Goal: Transaction & Acquisition: Download file/media

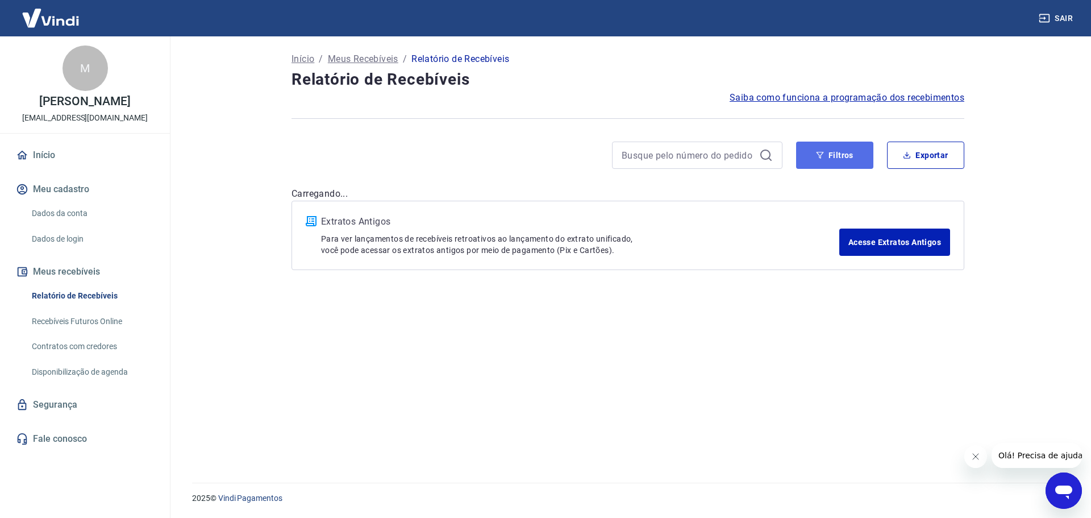
click at [860, 158] on button "Filtros" at bounding box center [834, 154] width 77 height 27
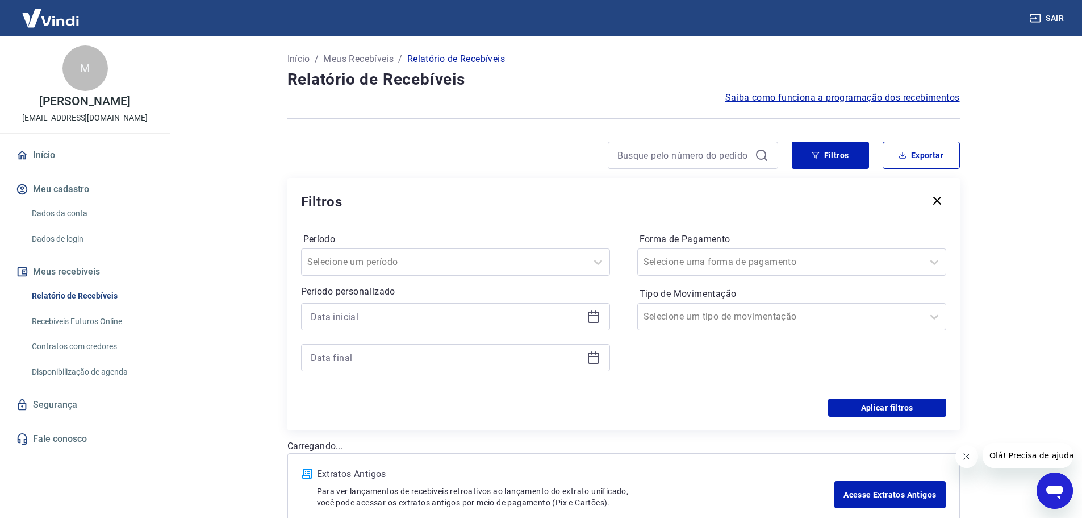
click at [414, 331] on div at bounding box center [455, 337] width 309 height 68
click at [392, 310] on input at bounding box center [447, 316] width 272 height 17
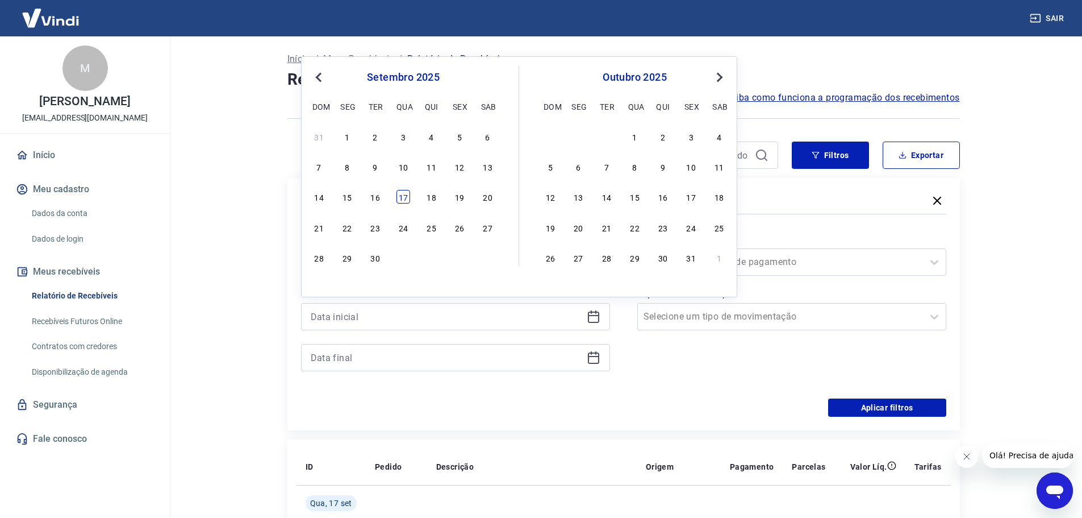
click at [399, 195] on div "17" at bounding box center [404, 197] width 14 height 14
type input "[DATE]"
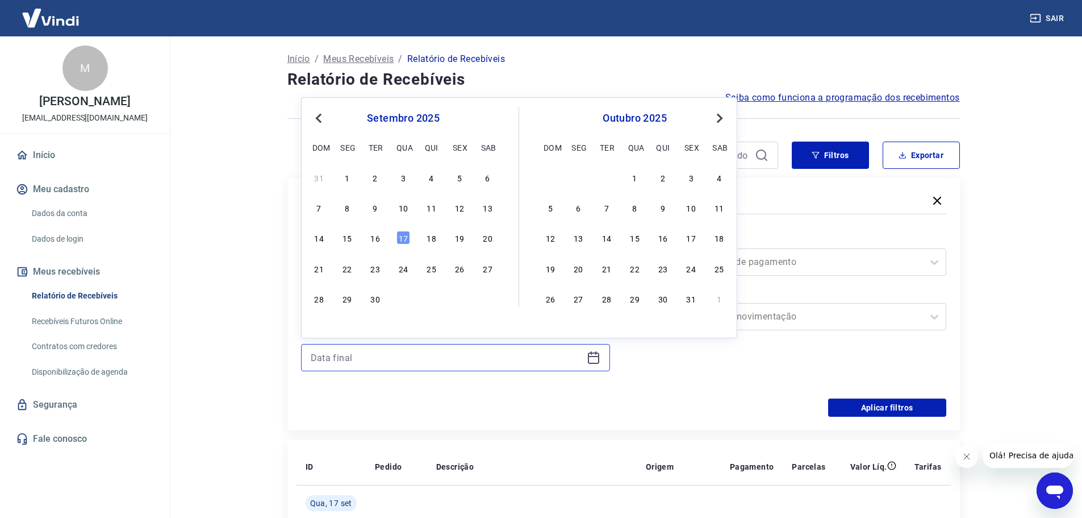
click at [383, 353] on input at bounding box center [447, 357] width 272 height 17
click at [404, 236] on div "17" at bounding box center [404, 238] width 14 height 14
type input "[DATE]"
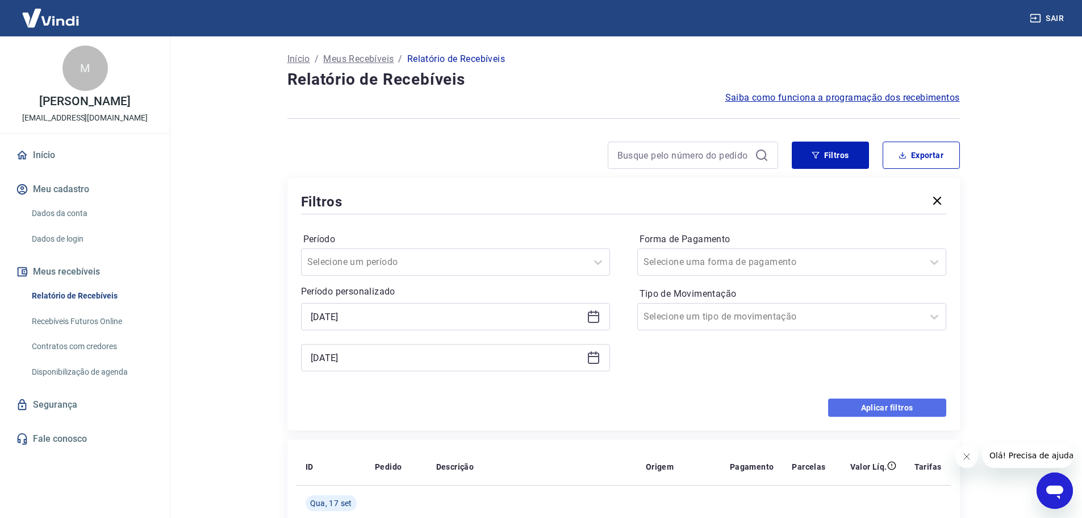
click at [874, 406] on button "Aplicar filtros" at bounding box center [887, 407] width 118 height 18
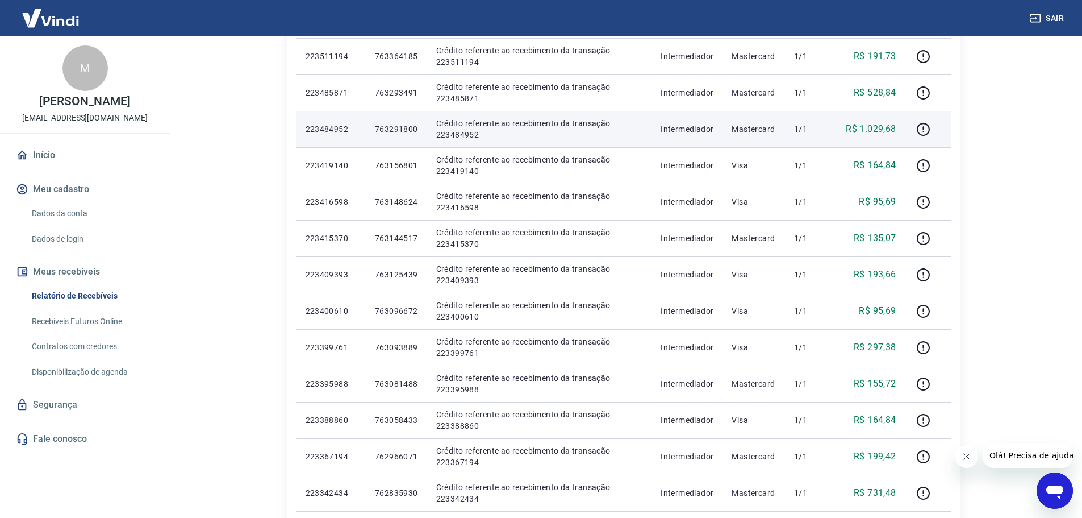
scroll to position [227, 0]
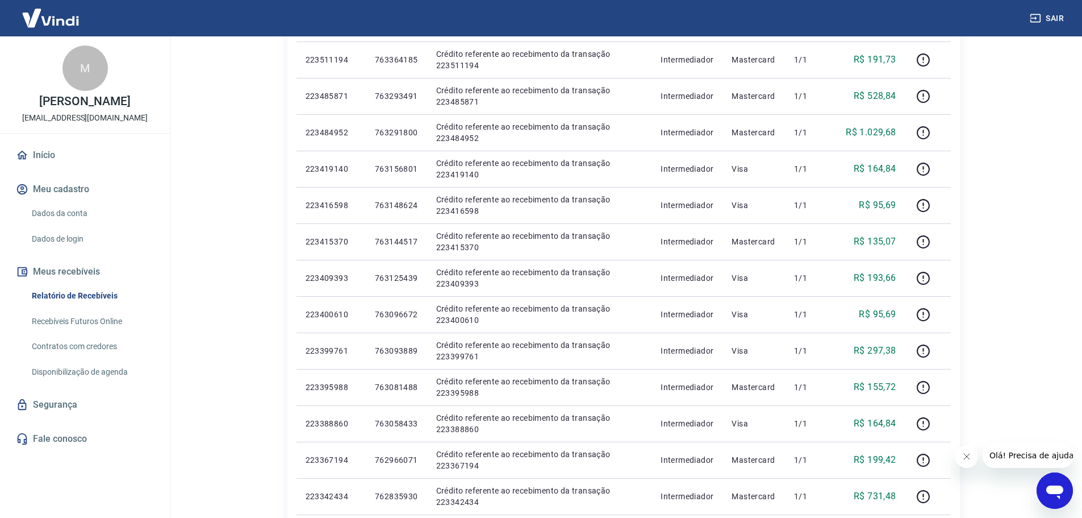
click at [971, 456] on button "Fechar mensagem da empresa" at bounding box center [966, 456] width 23 height 23
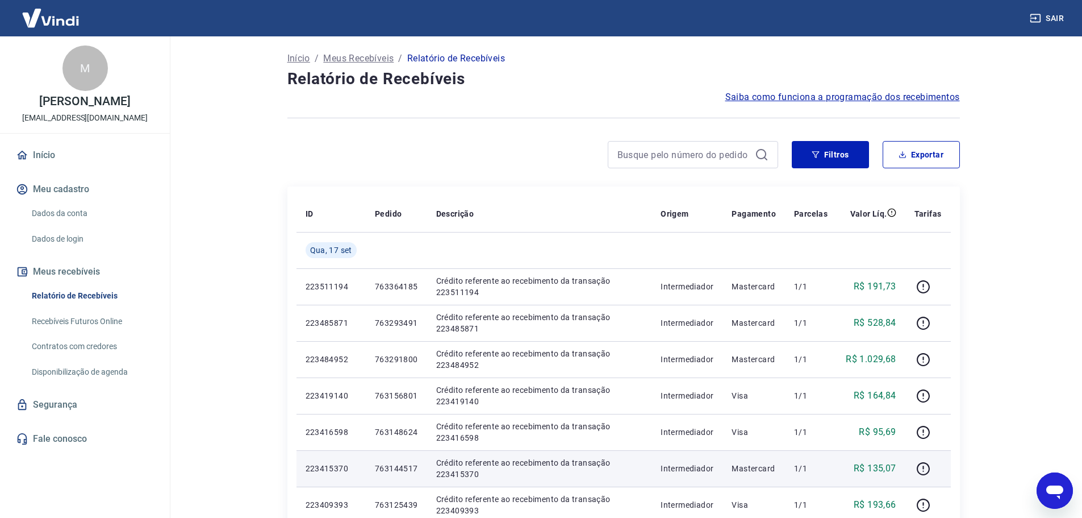
scroll to position [0, 0]
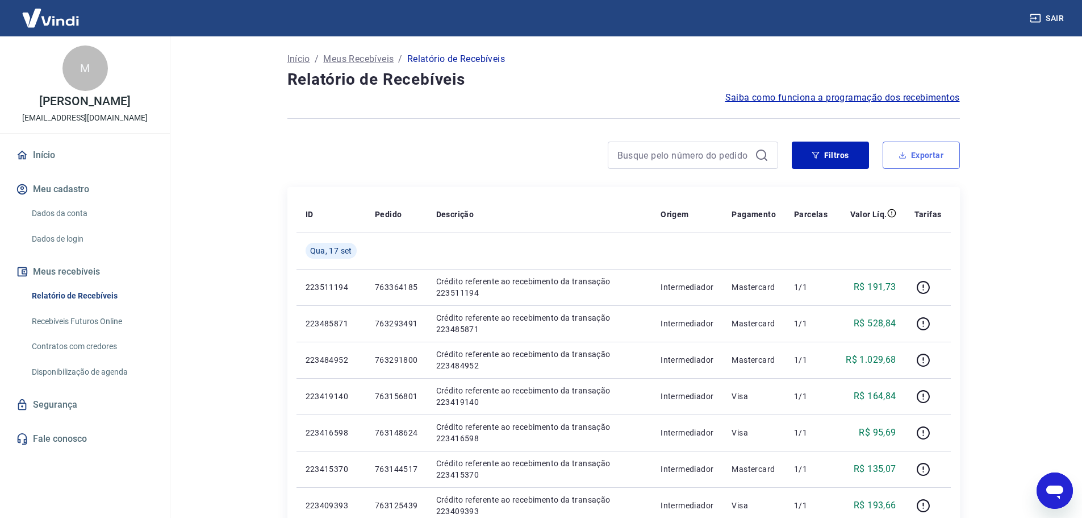
click at [920, 157] on button "Exportar" at bounding box center [921, 154] width 77 height 27
type input "[DATE]"
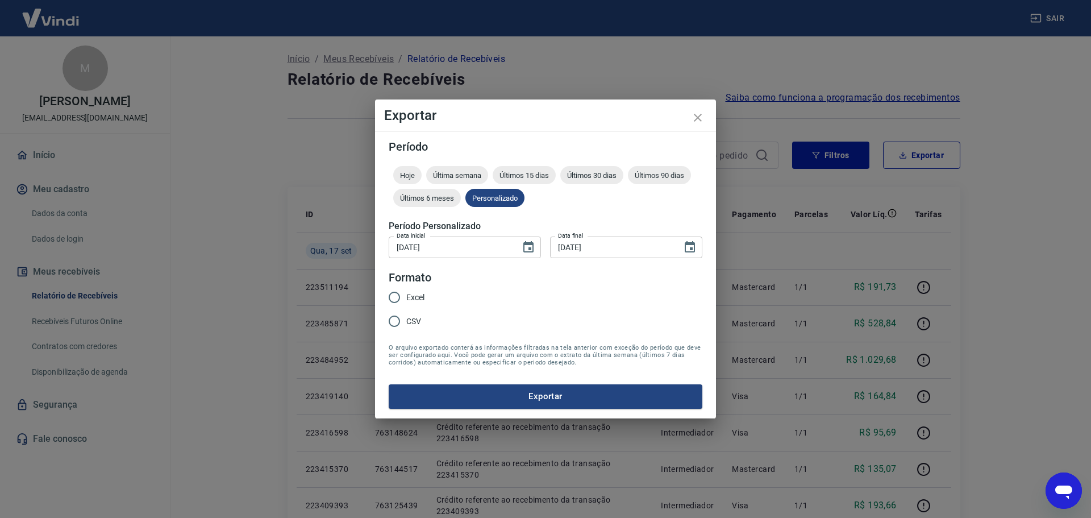
click at [423, 294] on span "Excel" at bounding box center [415, 297] width 18 height 12
click at [406, 294] on input "Excel" at bounding box center [394, 297] width 24 height 24
radio input "true"
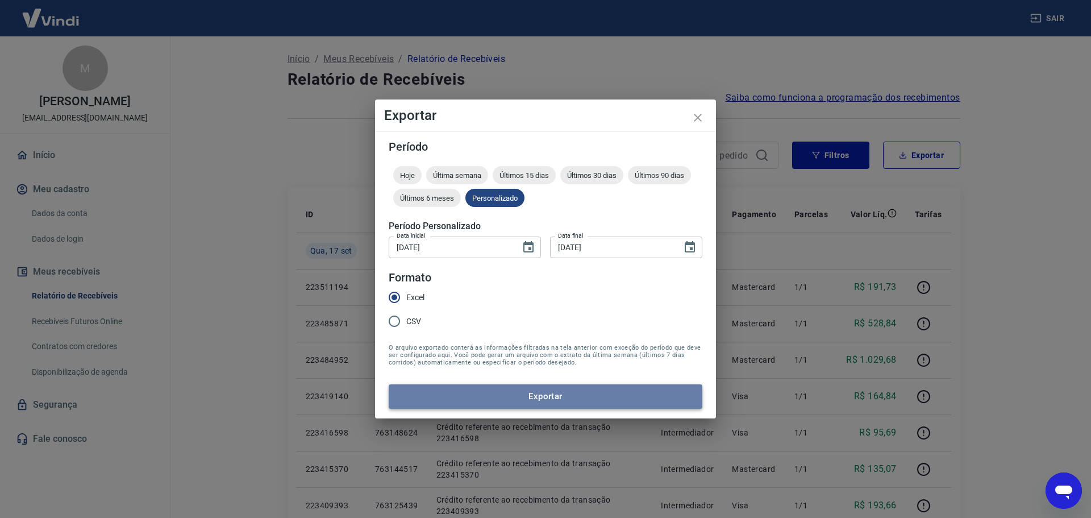
click at [514, 392] on button "Exportar" at bounding box center [546, 396] width 314 height 24
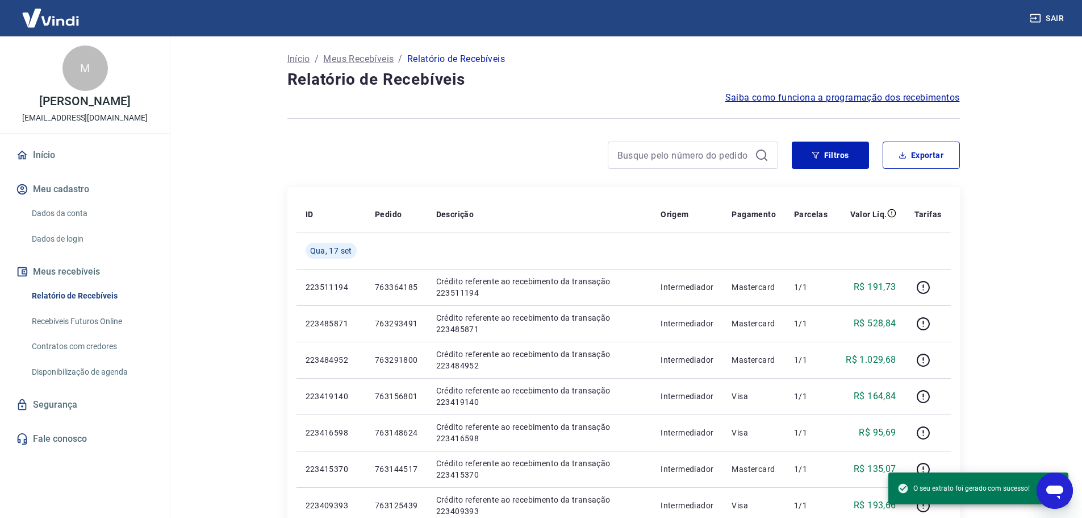
click at [496, 176] on div "Filtros Exportar" at bounding box center [623, 159] width 673 height 36
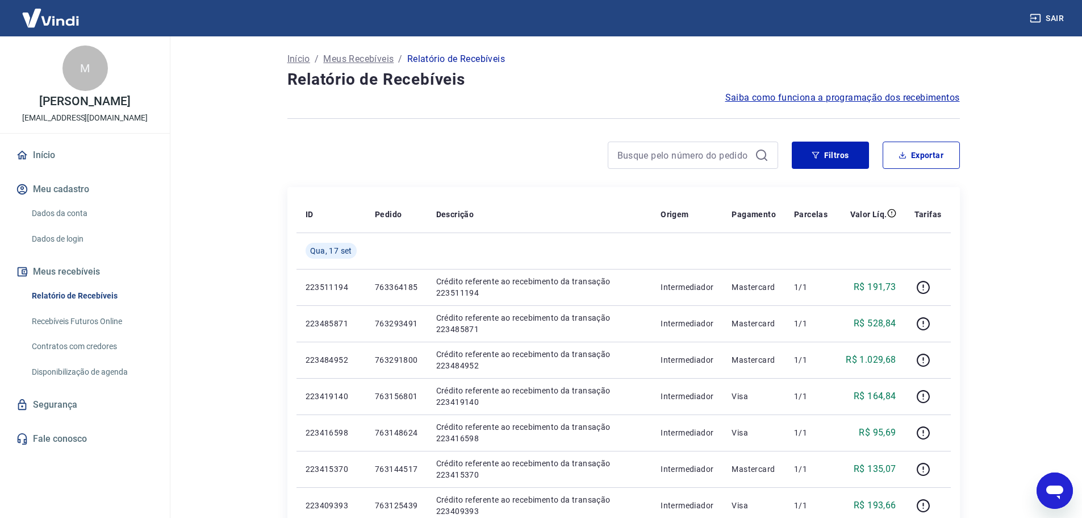
click at [511, 151] on div at bounding box center [532, 154] width 491 height 27
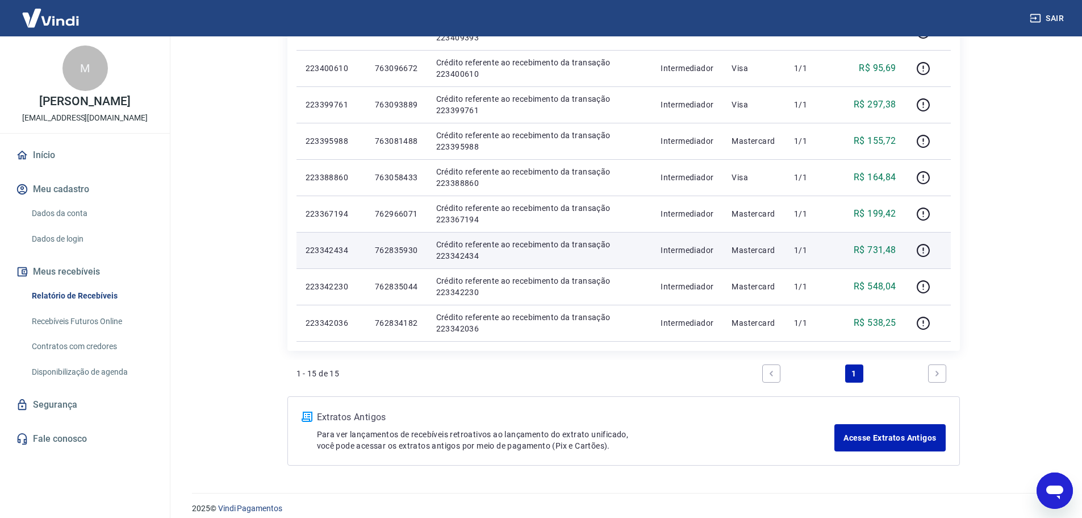
scroll to position [483, 0]
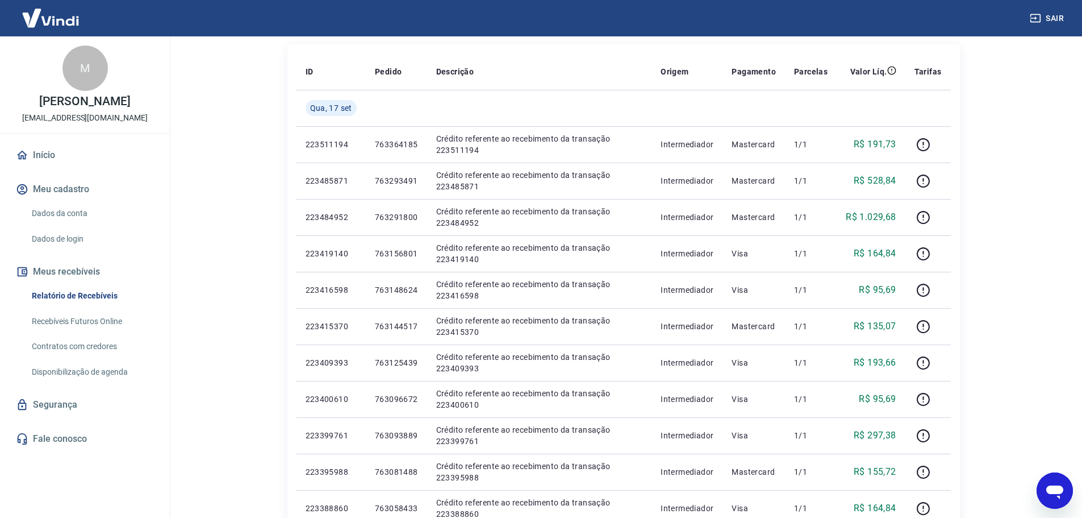
scroll to position [86, 0]
